Goal: Information Seeking & Learning: Learn about a topic

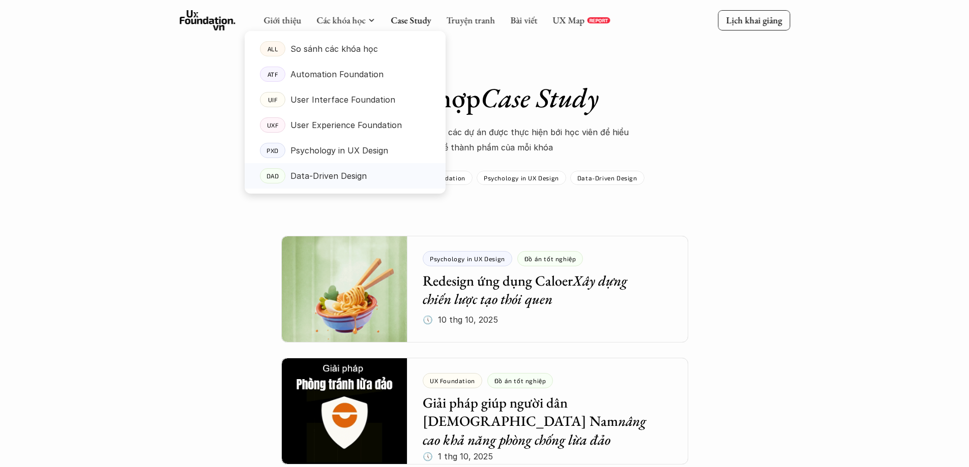
click at [345, 172] on p "Data-Driven Design" at bounding box center [328, 175] width 76 height 15
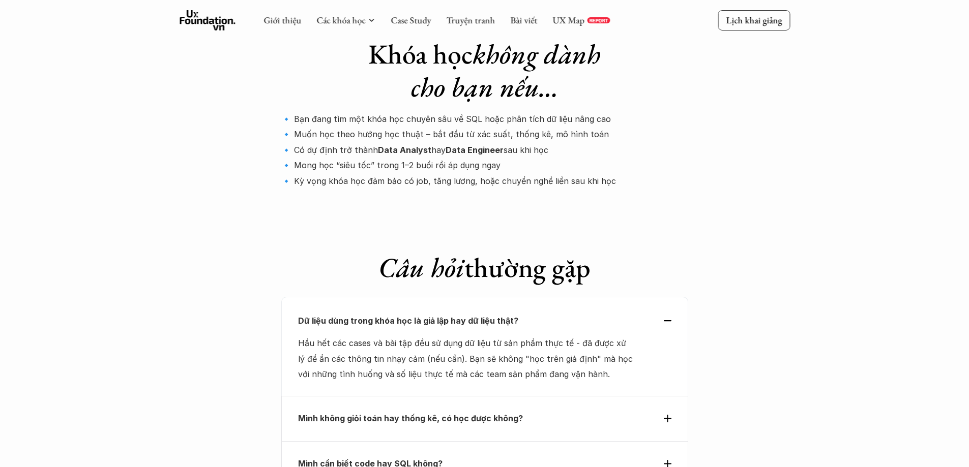
scroll to position [3343, 0]
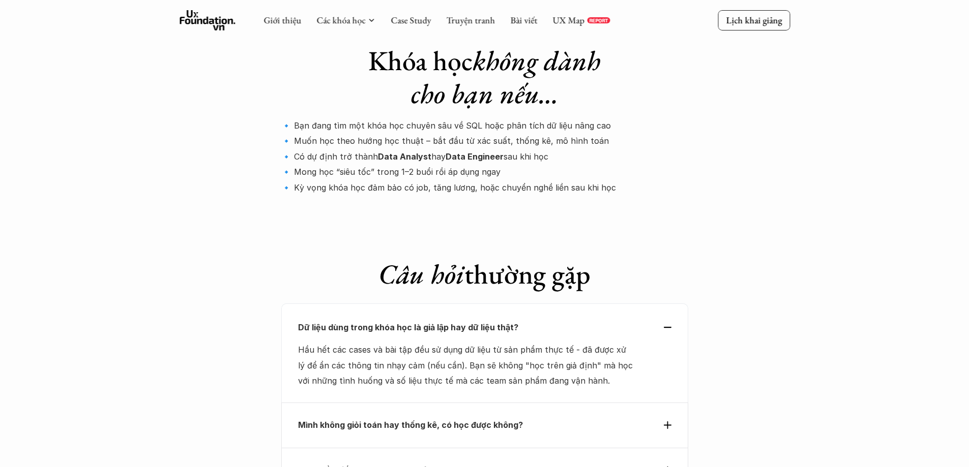
click at [403, 420] on strong "Mình không giỏi toán hay thống kê, có học được không?" at bounding box center [410, 425] width 225 height 10
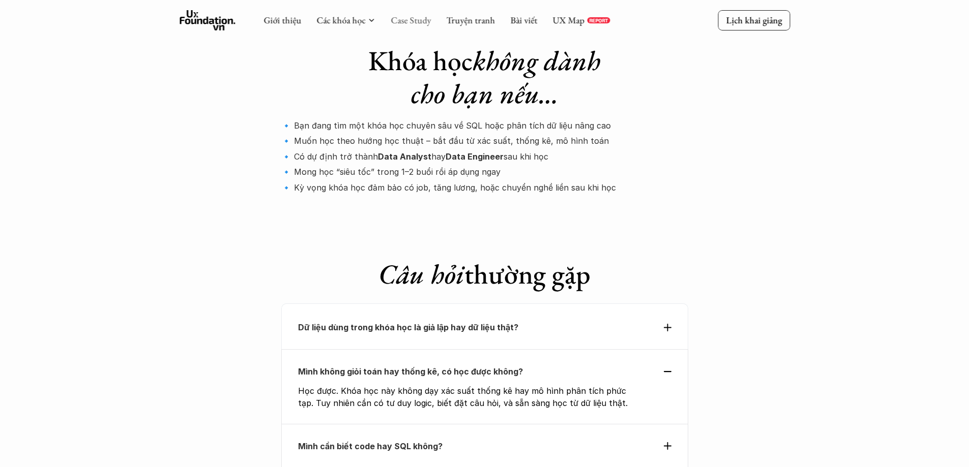
click at [410, 23] on link "Case Study" at bounding box center [411, 20] width 40 height 12
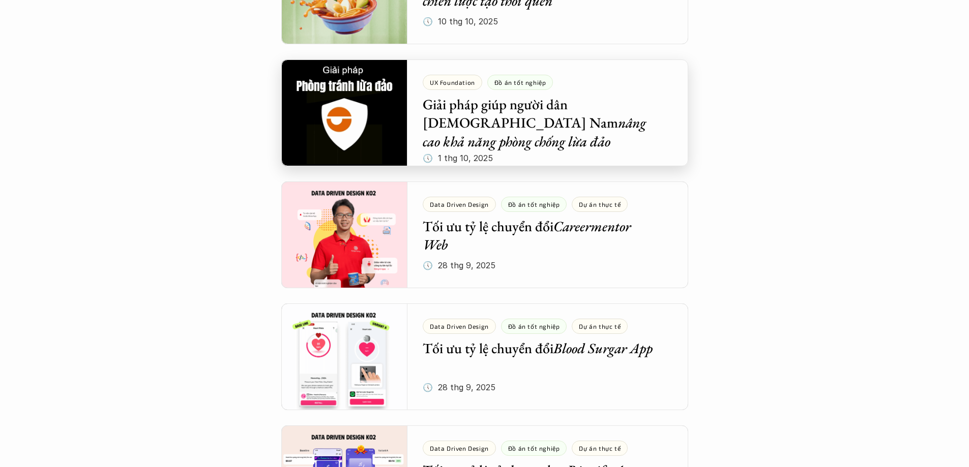
scroll to position [305, 0]
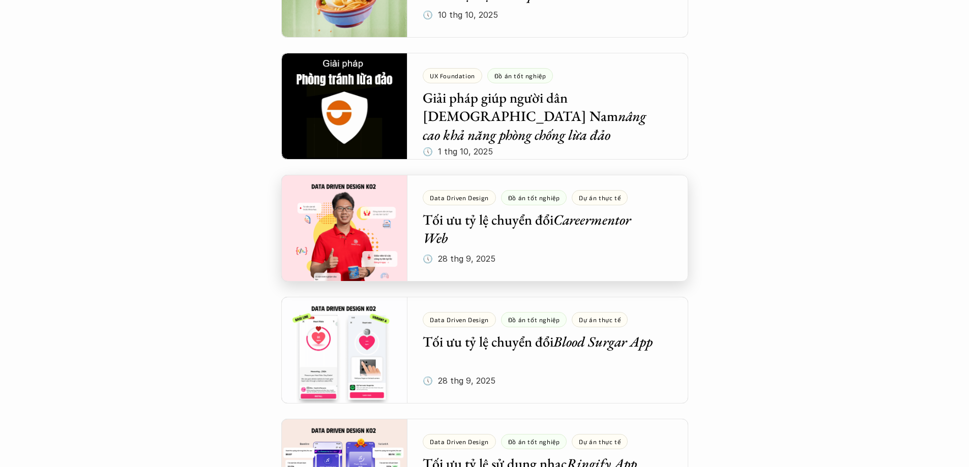
click at [467, 217] on div at bounding box center [484, 228] width 407 height 107
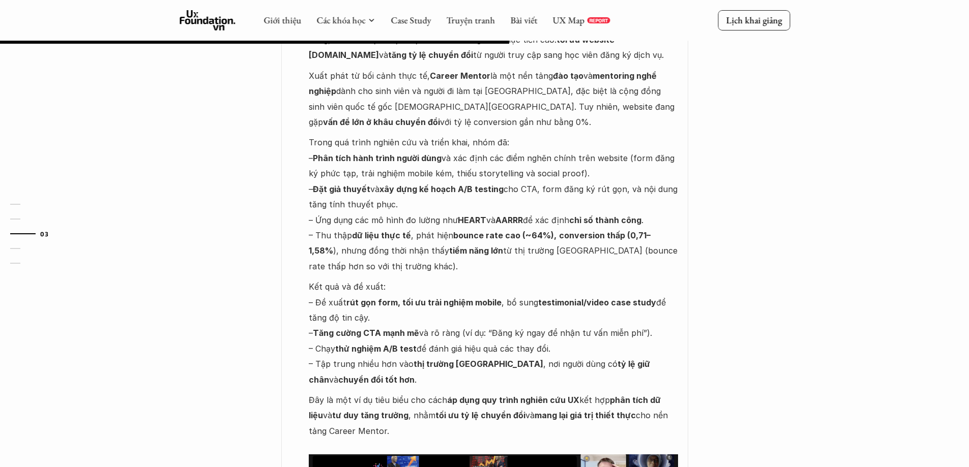
scroll to position [661, 0]
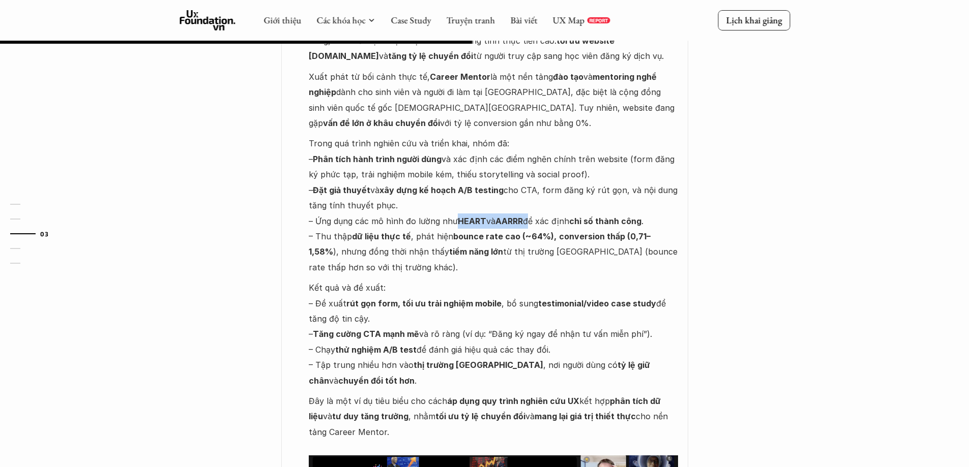
drag, startPoint x: 456, startPoint y: 184, endPoint x: 531, endPoint y: 189, distance: 74.4
click at [531, 189] on p "Trong quá trình nghiên cứu và triển khai, nhóm đã: – Phân tích hành trình người…" at bounding box center [493, 205] width 369 height 139
copy p "HEART và AARRR"
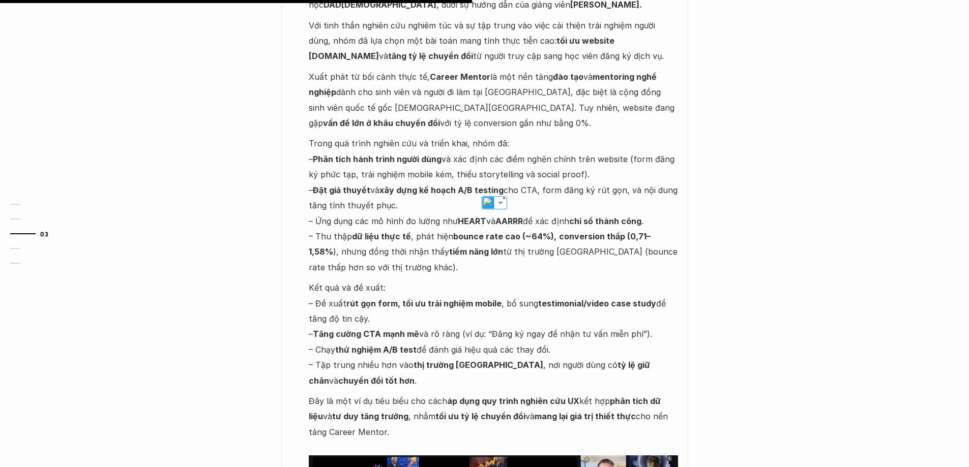
click at [427, 280] on p "Kết quả và đề xuất: – Đề xuất rút gọn form, tối ưu trải nghiệm mobile , bổ sung…" at bounding box center [493, 334] width 369 height 108
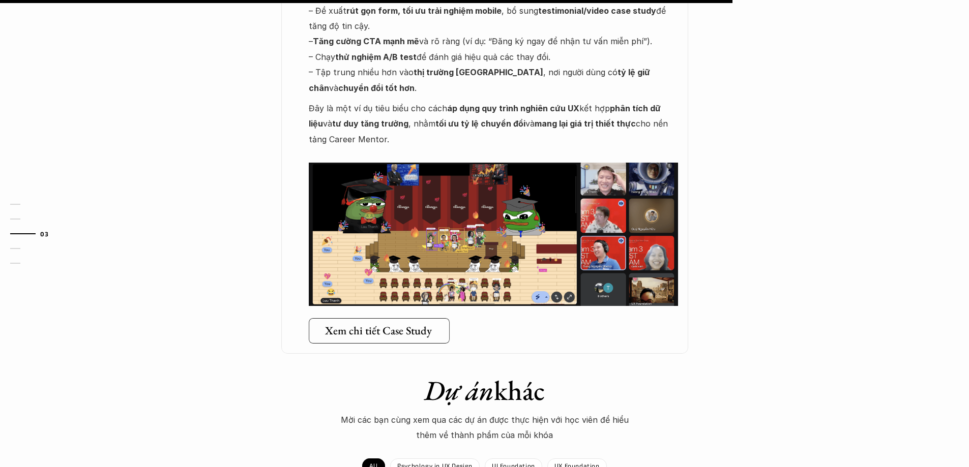
scroll to position [1119, 0]
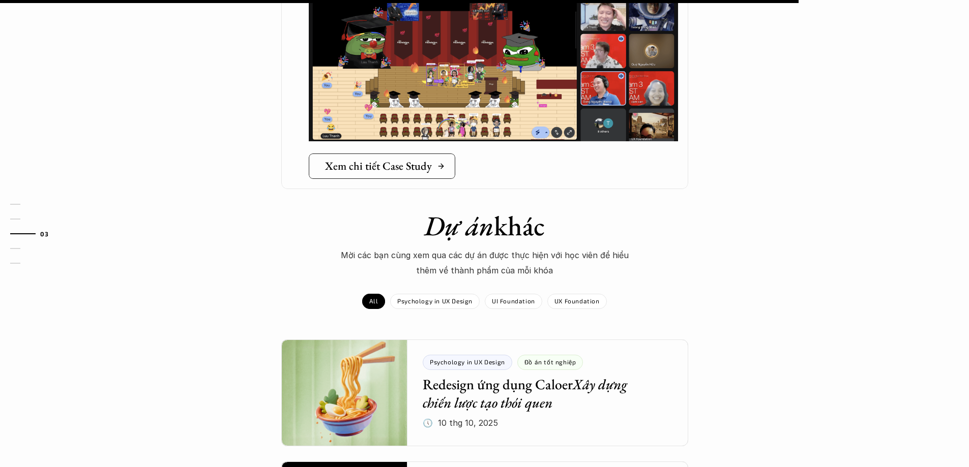
click at [372, 160] on h5 "Xem chi tiết Case Study" at bounding box center [378, 166] width 107 height 13
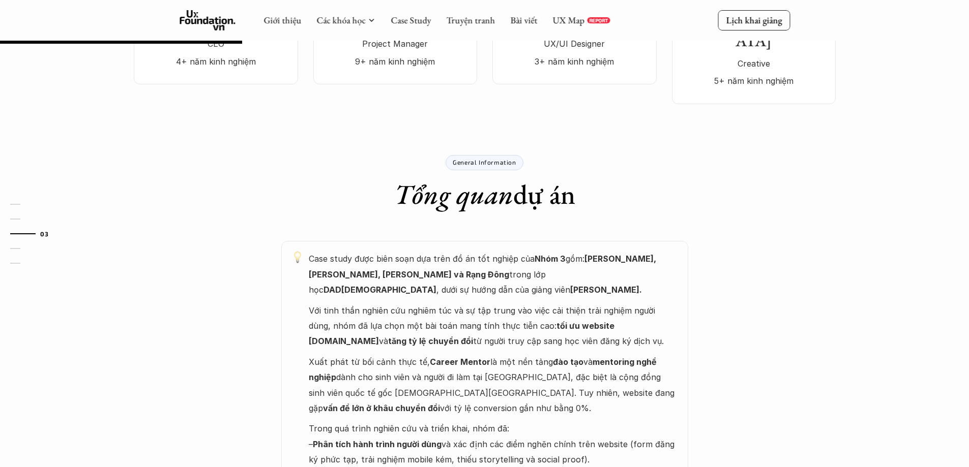
scroll to position [305, 0]
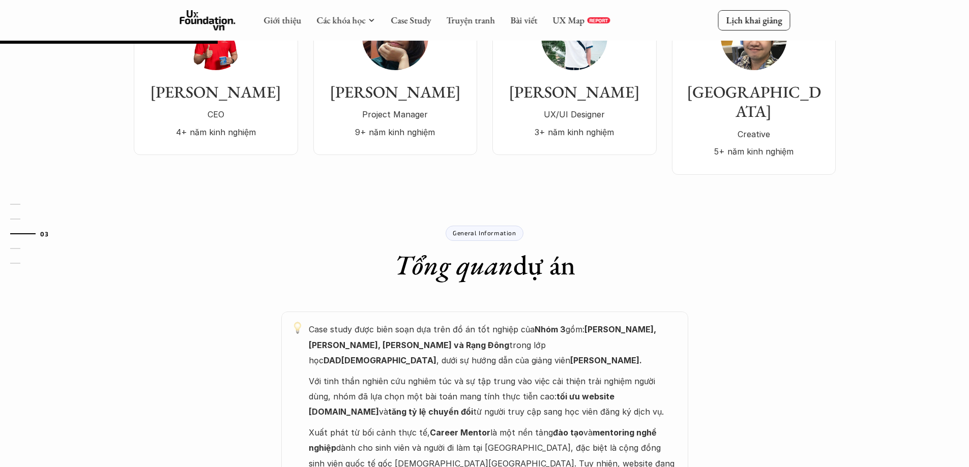
click at [484, 229] on p "General Information" at bounding box center [484, 232] width 63 height 7
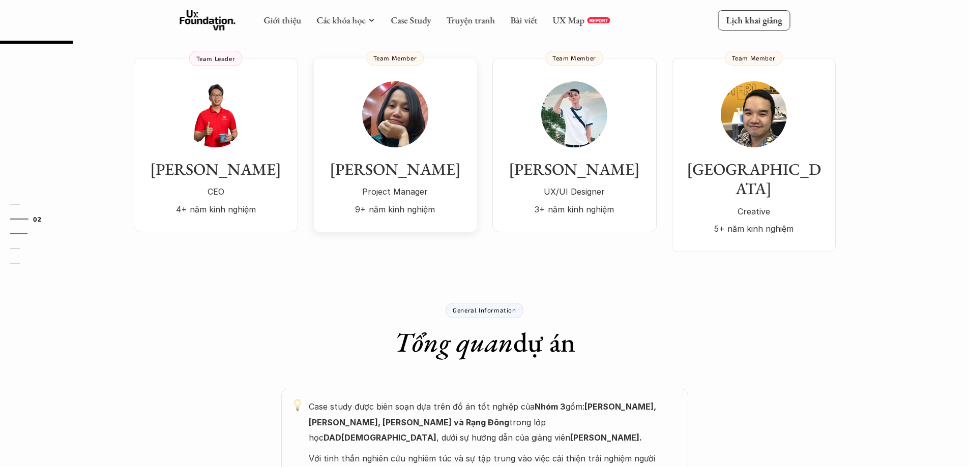
scroll to position [102, 0]
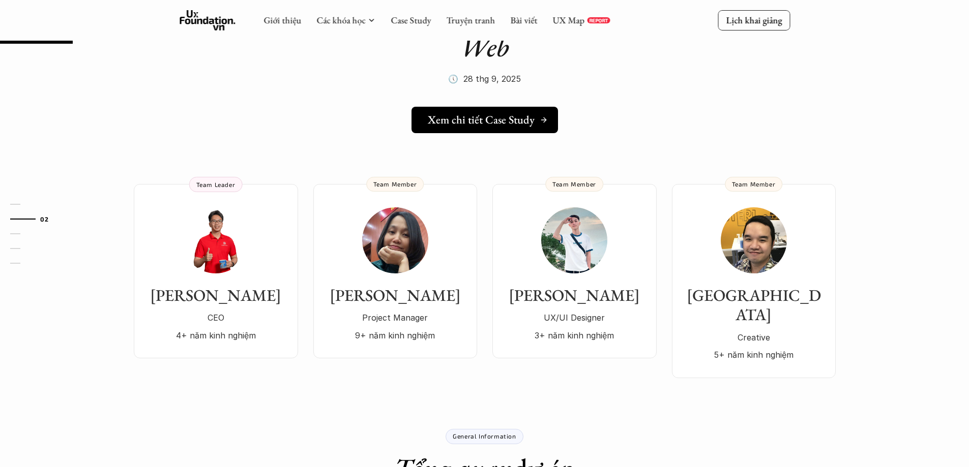
click at [492, 121] on h5 "Xem chi tiết Case Study" at bounding box center [481, 119] width 107 height 13
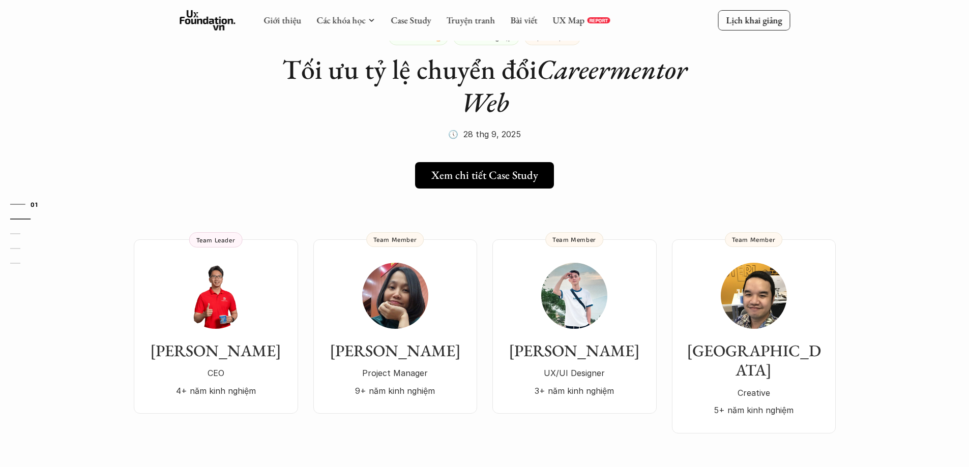
scroll to position [0, 0]
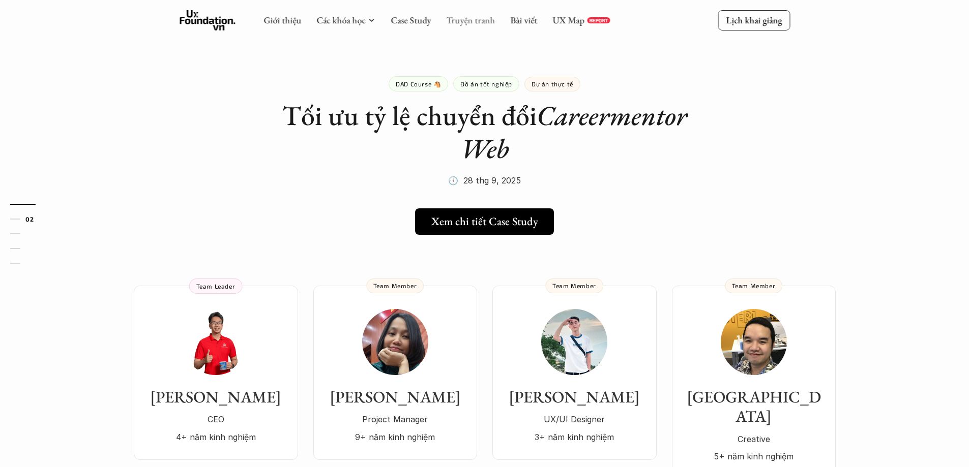
click at [464, 17] on link "Truyện tranh" at bounding box center [470, 20] width 49 height 12
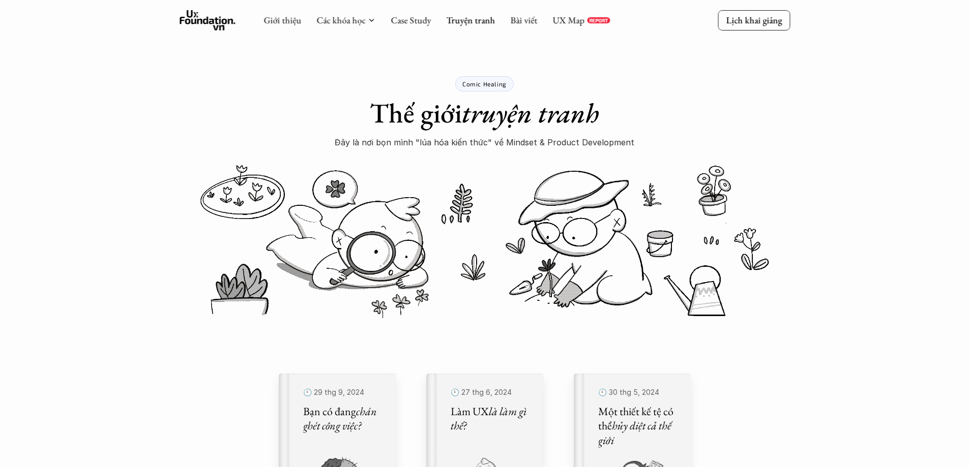
click at [424, 26] on div "Giới thiệu Các khóa học Case Study Truyện tranh Bài viết UX Map REPORT" at bounding box center [436, 20] width 346 height 20
click at [411, 20] on link "Case Study" at bounding box center [411, 20] width 40 height 12
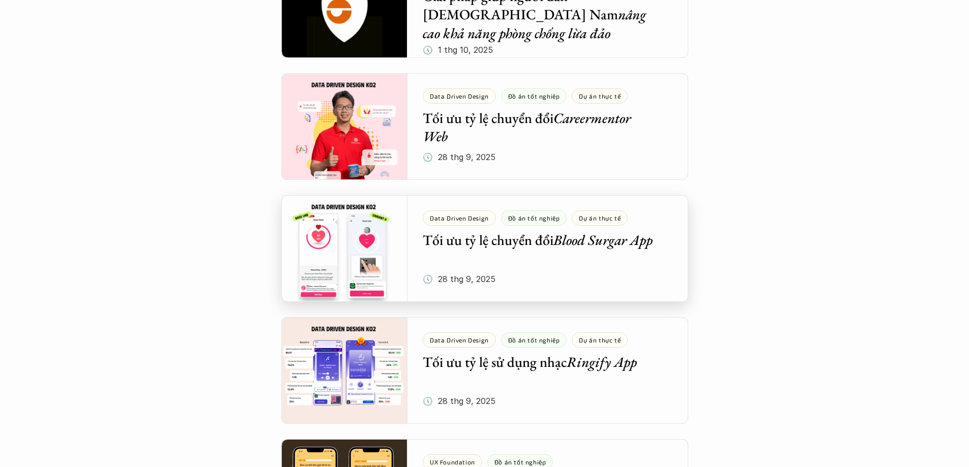
scroll to position [509, 0]
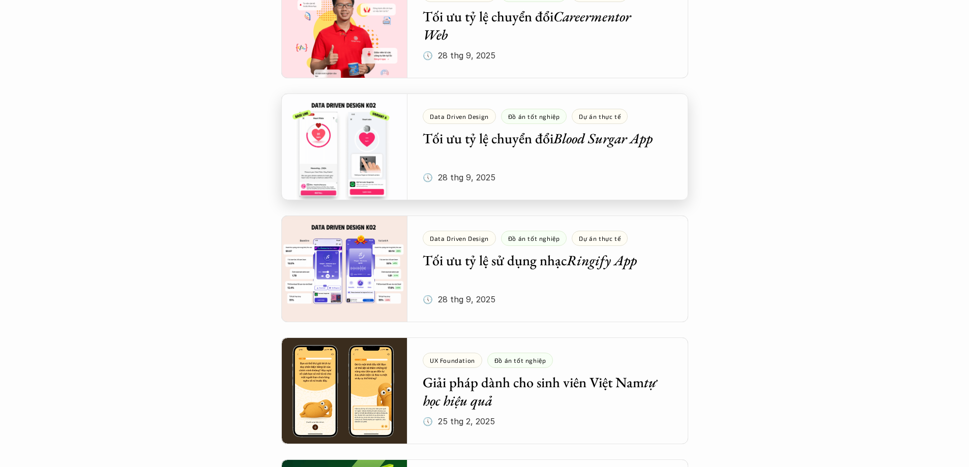
click at [488, 154] on div at bounding box center [484, 147] width 407 height 107
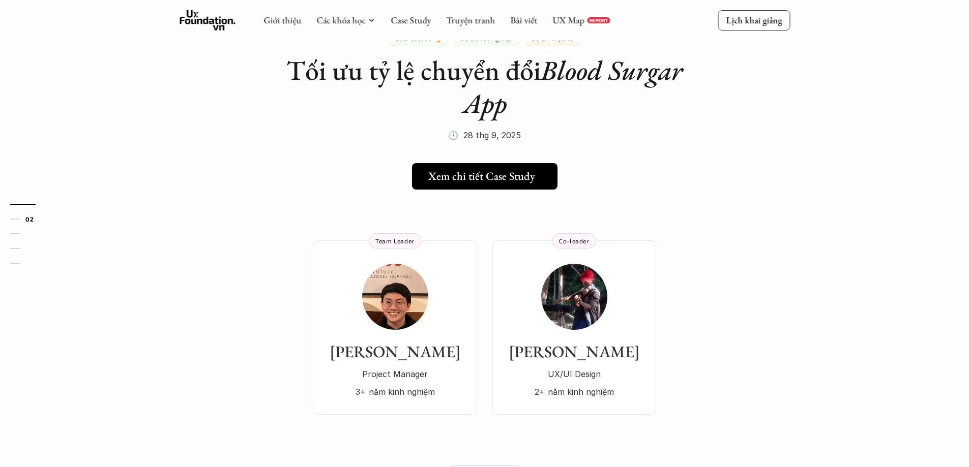
scroll to position [102, 0]
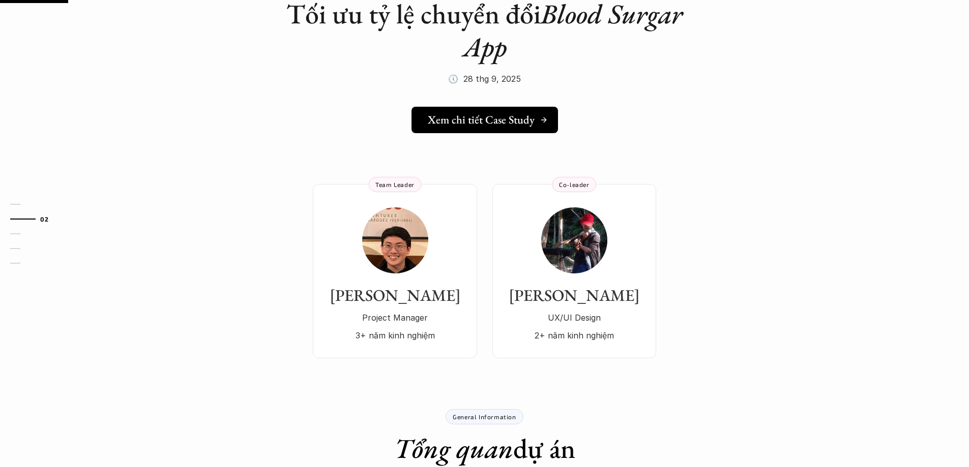
click at [477, 122] on h5 "Xem chi tiết Case Study" at bounding box center [481, 119] width 107 height 13
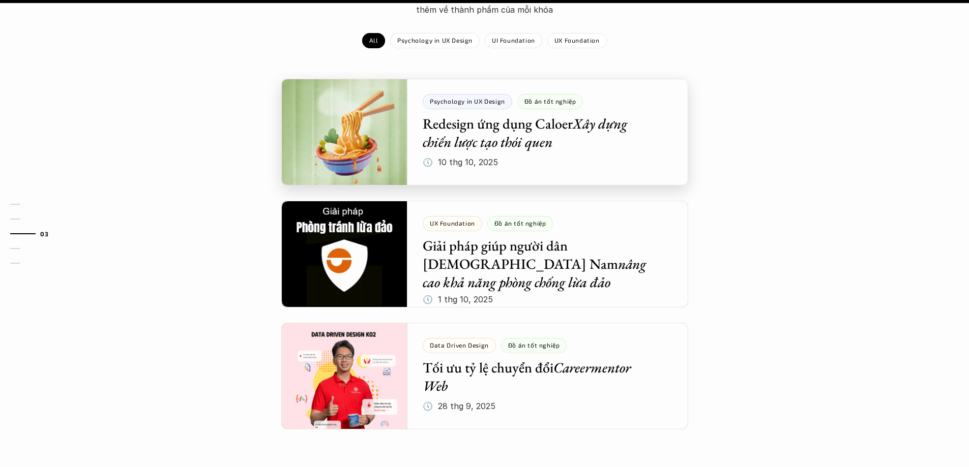
scroll to position [1577, 0]
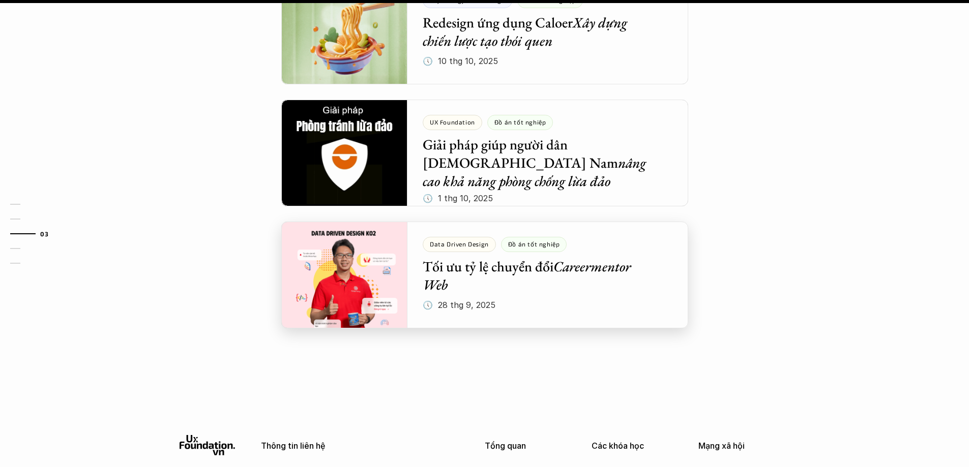
click at [491, 233] on div at bounding box center [484, 275] width 407 height 107
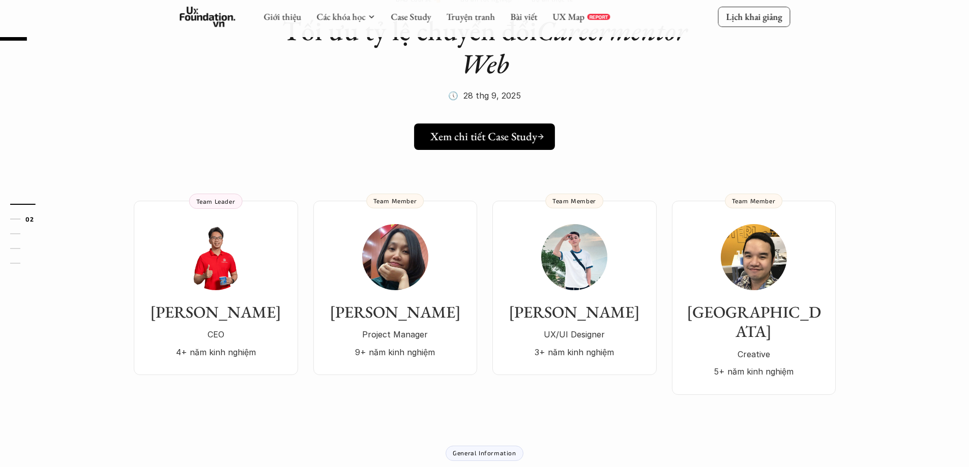
scroll to position [203, 0]
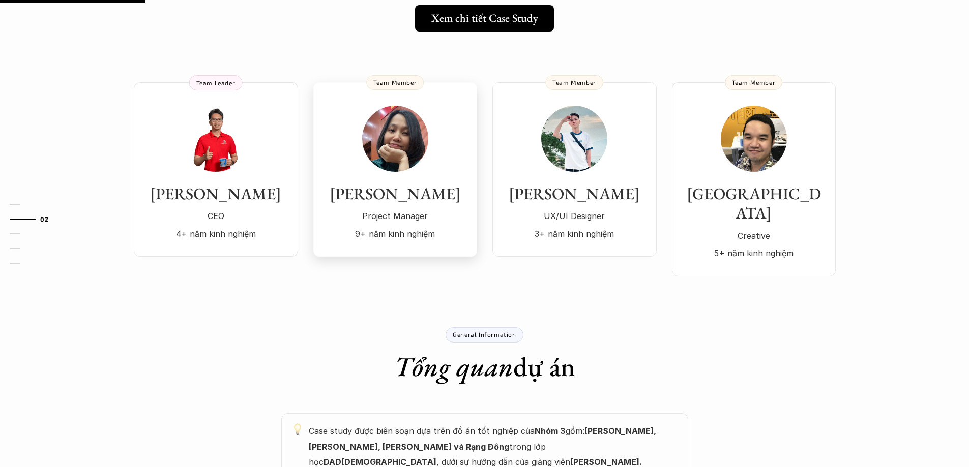
click at [434, 212] on p "Project Manager" at bounding box center [395, 216] width 143 height 15
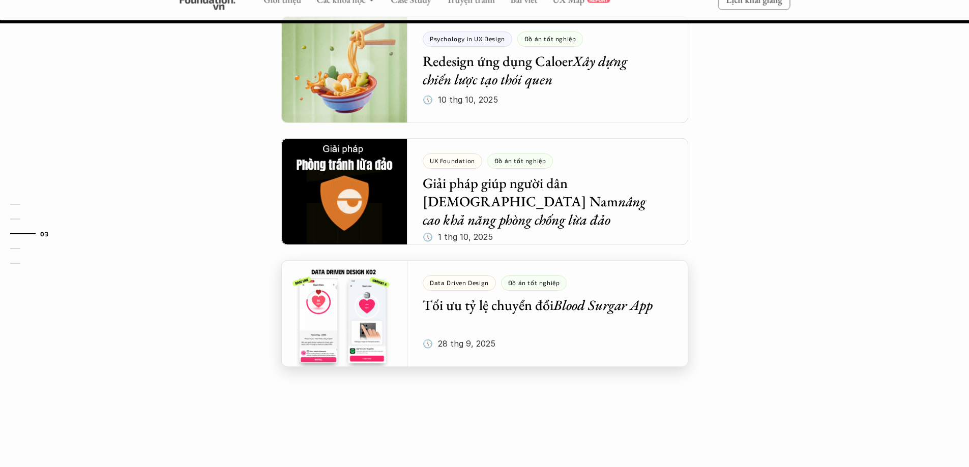
scroll to position [1424, 0]
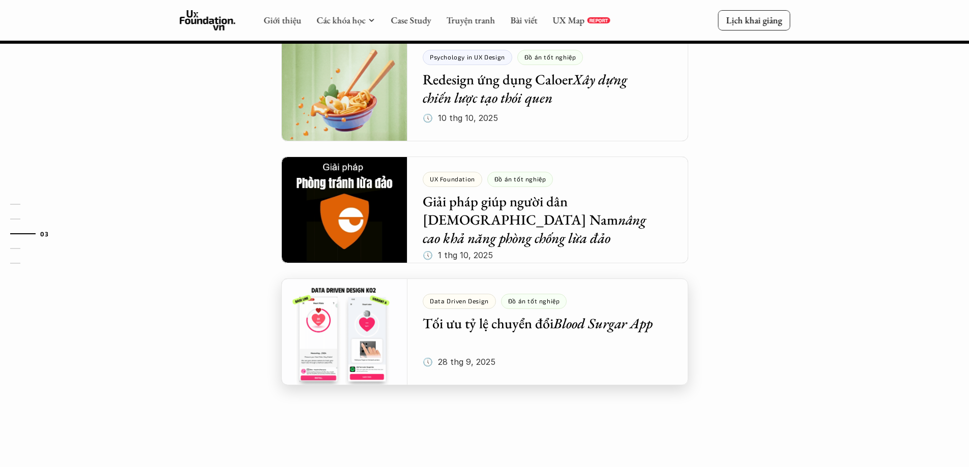
click at [418, 284] on div at bounding box center [484, 332] width 407 height 107
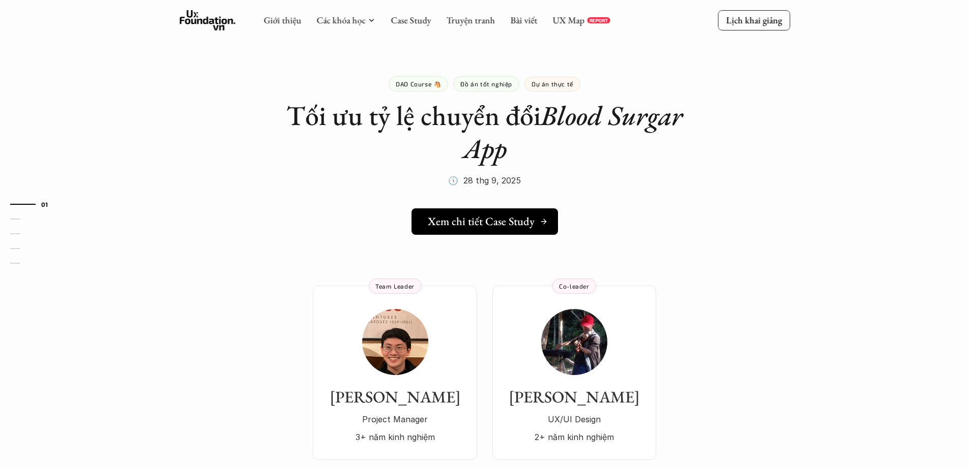
click at [464, 221] on h5 "Xem chi tiết Case Study" at bounding box center [481, 221] width 107 height 13
